Goal: Task Accomplishment & Management: Manage account settings

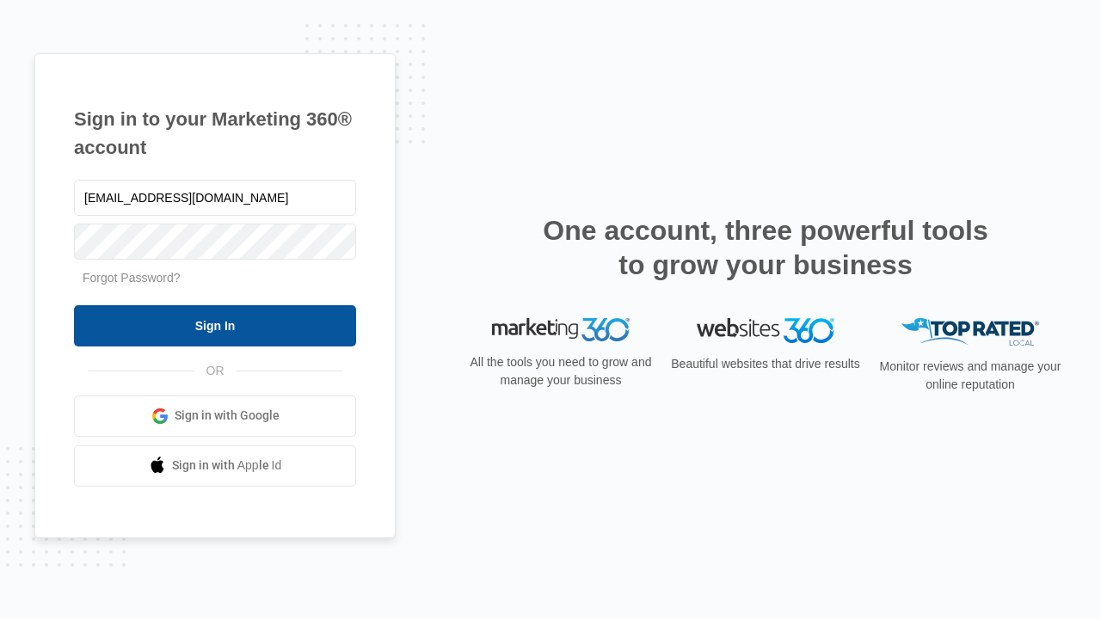
click at [215, 325] on input "Sign In" at bounding box center [215, 325] width 282 height 41
